Goal: Information Seeking & Learning: Learn about a topic

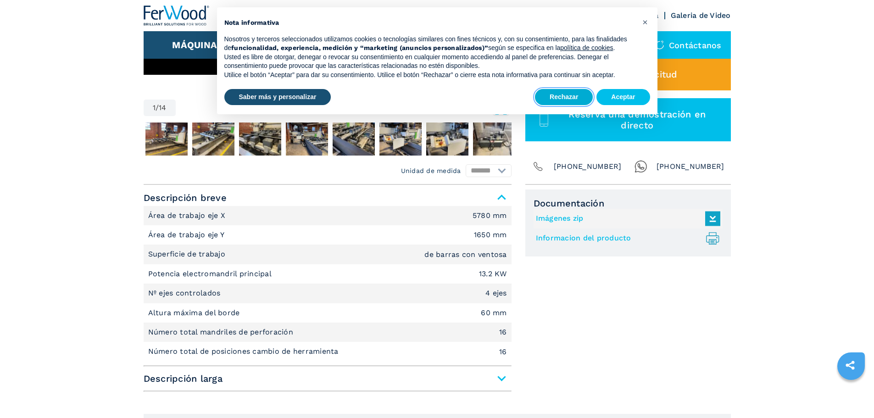
click at [581, 102] on button "Rechazar" at bounding box center [564, 97] width 58 height 17
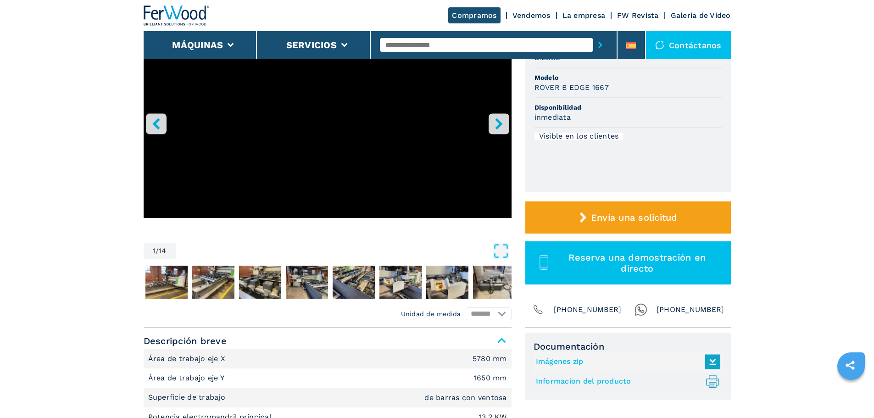
scroll to position [275, 0]
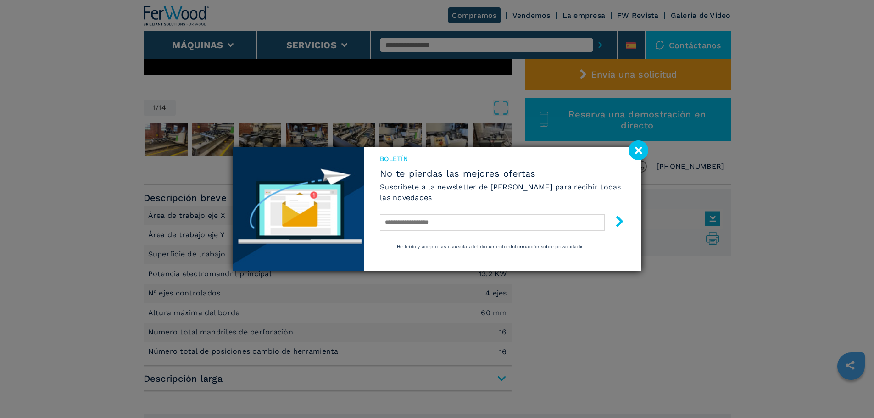
click at [639, 146] on image at bounding box center [638, 150] width 20 height 20
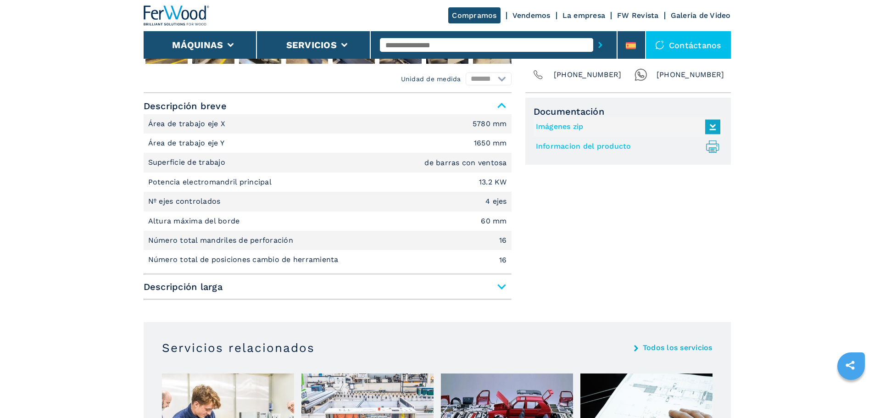
scroll to position [459, 0]
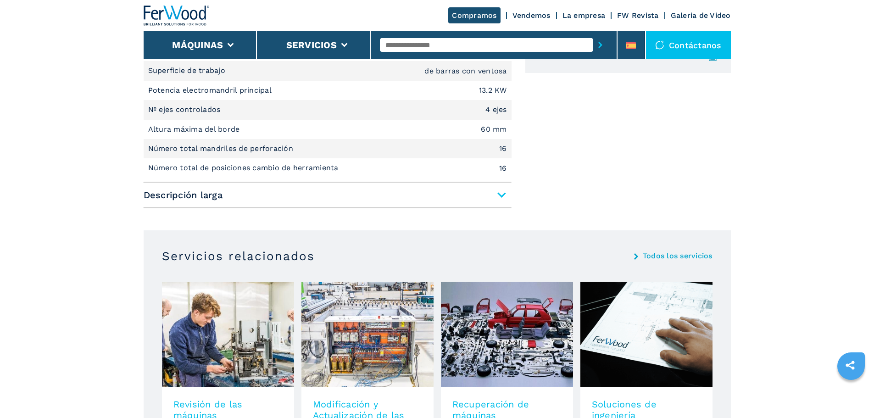
click at [501, 195] on span "Descripción larga" at bounding box center [328, 195] width 368 height 17
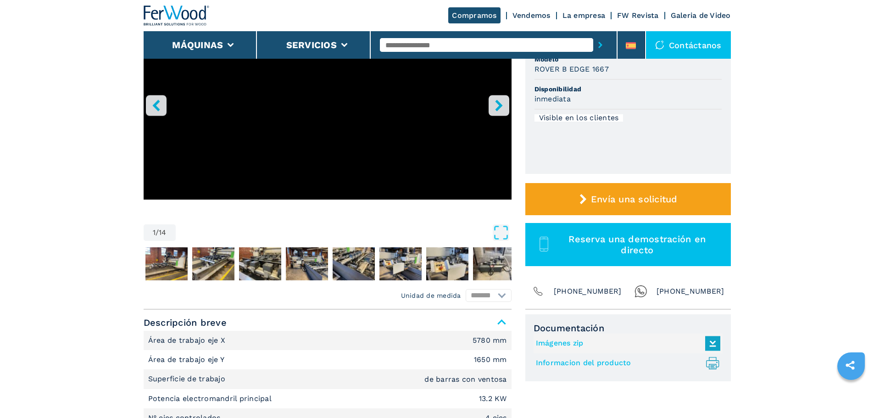
scroll to position [183, 0]
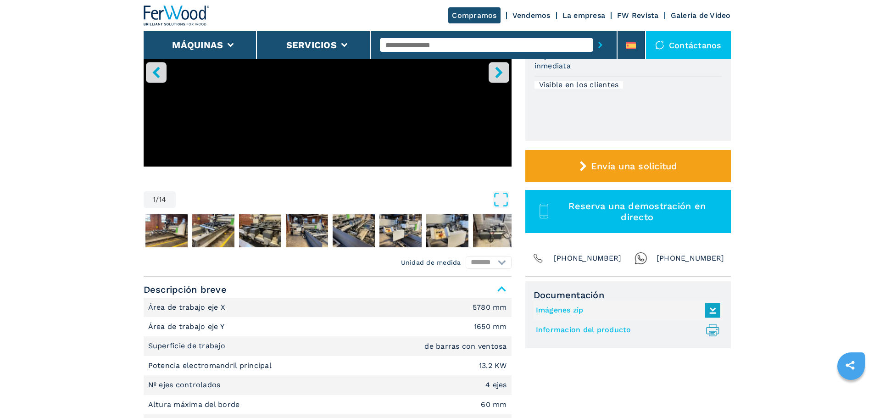
click at [499, 287] on span "Descripción breve" at bounding box center [328, 289] width 368 height 17
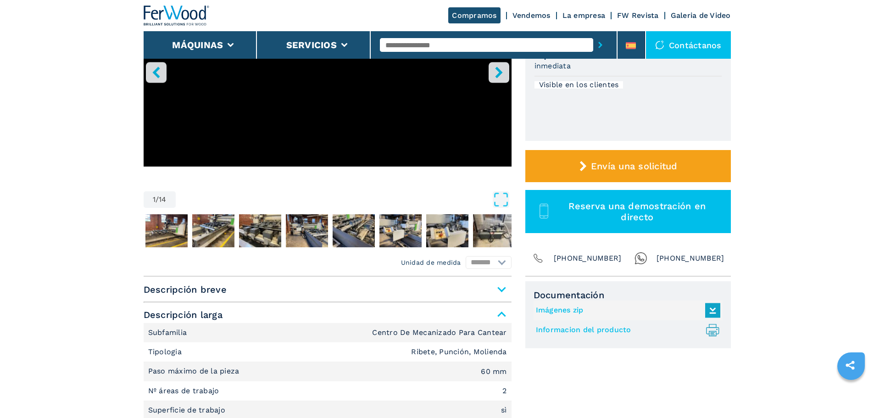
click at [499, 310] on span "Descripción larga" at bounding box center [328, 314] width 368 height 17
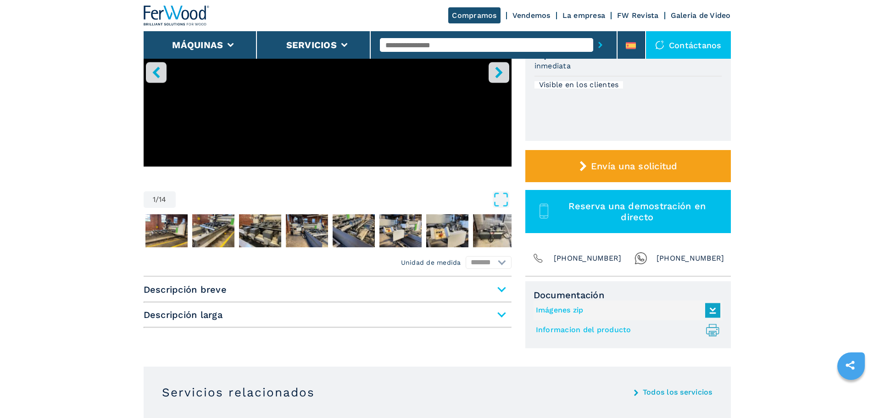
click at [504, 285] on span "Descripción breve" at bounding box center [328, 289] width 368 height 17
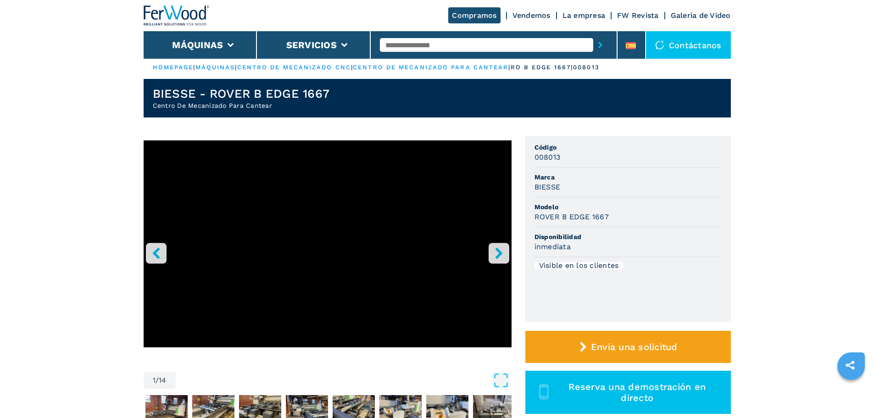
scroll to position [0, 0]
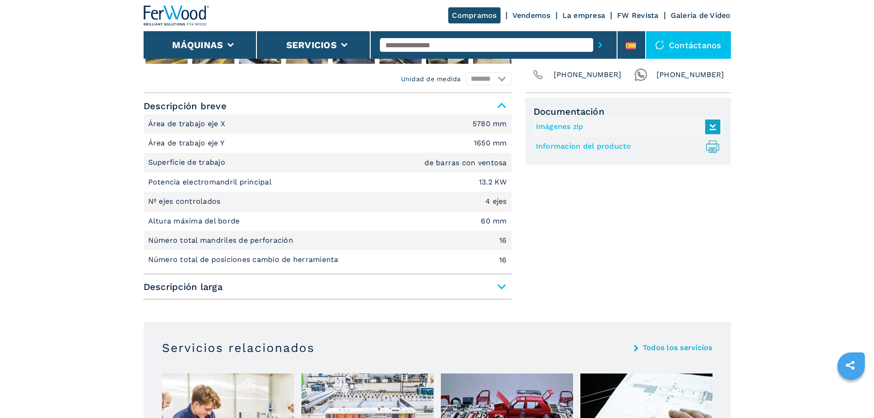
scroll to position [275, 0]
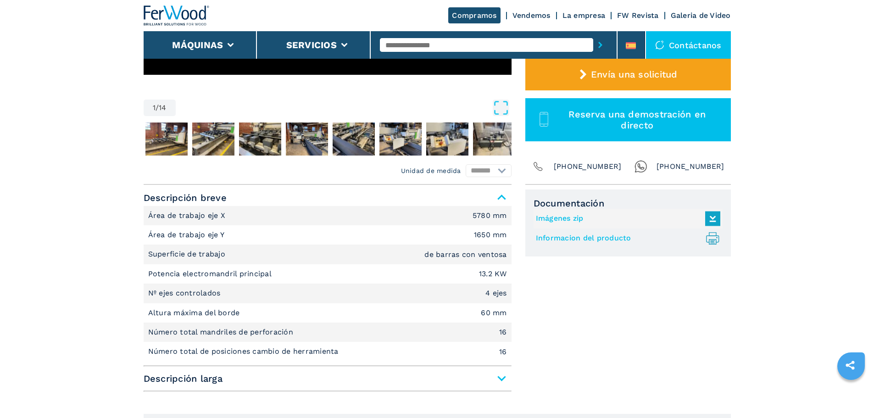
click at [495, 381] on span "Descripción larga" at bounding box center [328, 378] width 368 height 17
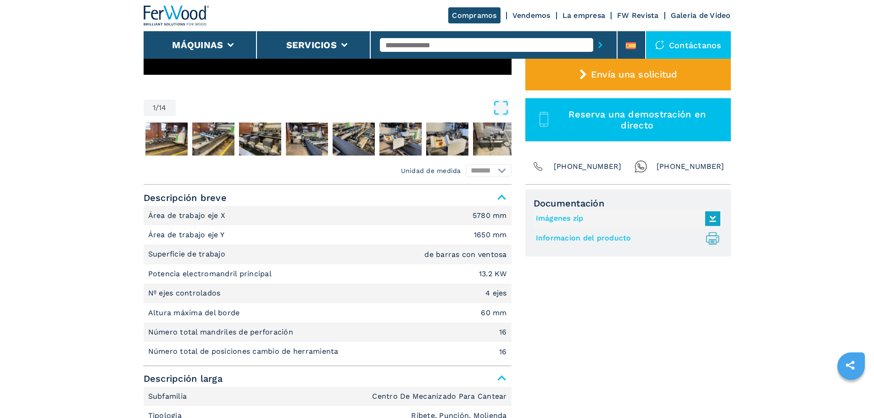
click at [503, 374] on span "Descripción larga" at bounding box center [328, 378] width 368 height 17
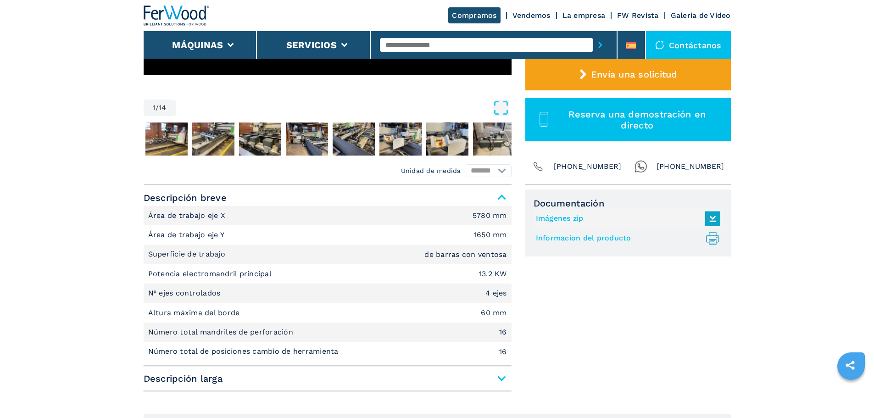
click at [504, 374] on span "Descripción larga" at bounding box center [328, 378] width 368 height 17
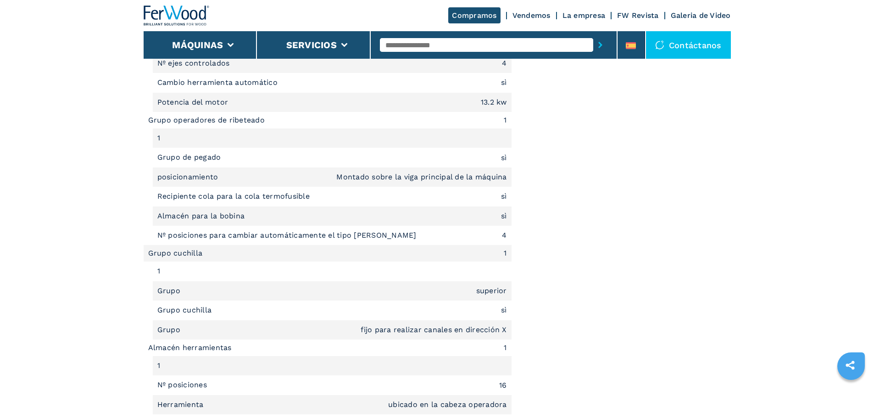
scroll to position [1101, 0]
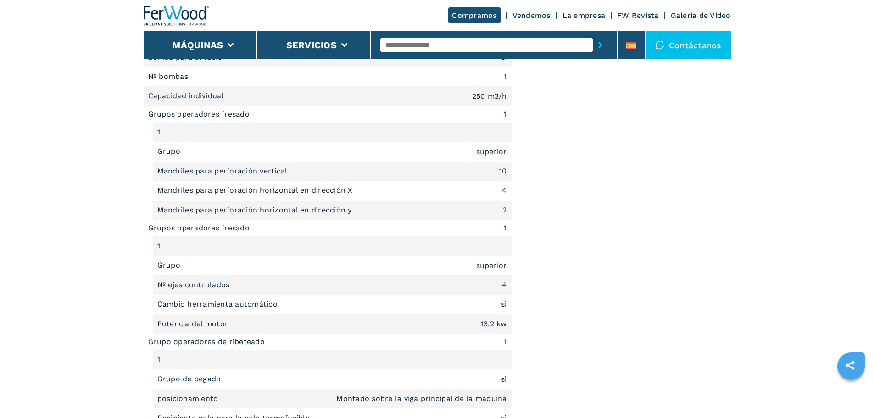
scroll to position [826, 0]
